Goal: Use online tool/utility

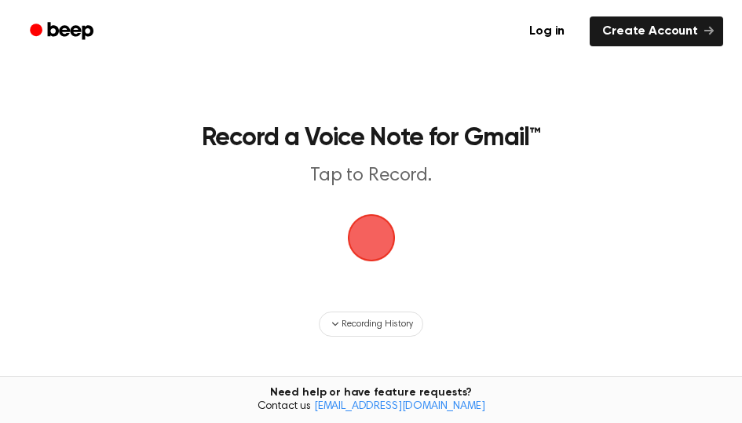
click at [355, 237] on span "button" at bounding box center [371, 238] width 44 height 44
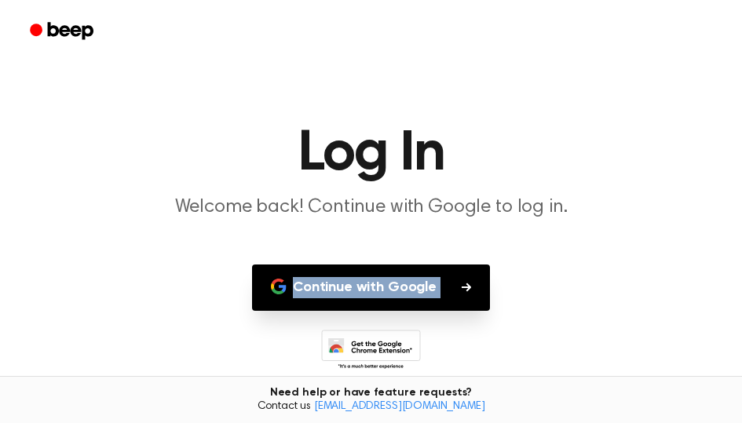
click at [355, 237] on main "Log In Welcome back! Continue with Google to log in. Continue with Google Don't…" at bounding box center [371, 242] width 742 height 484
